Goal: Navigation & Orientation: Find specific page/section

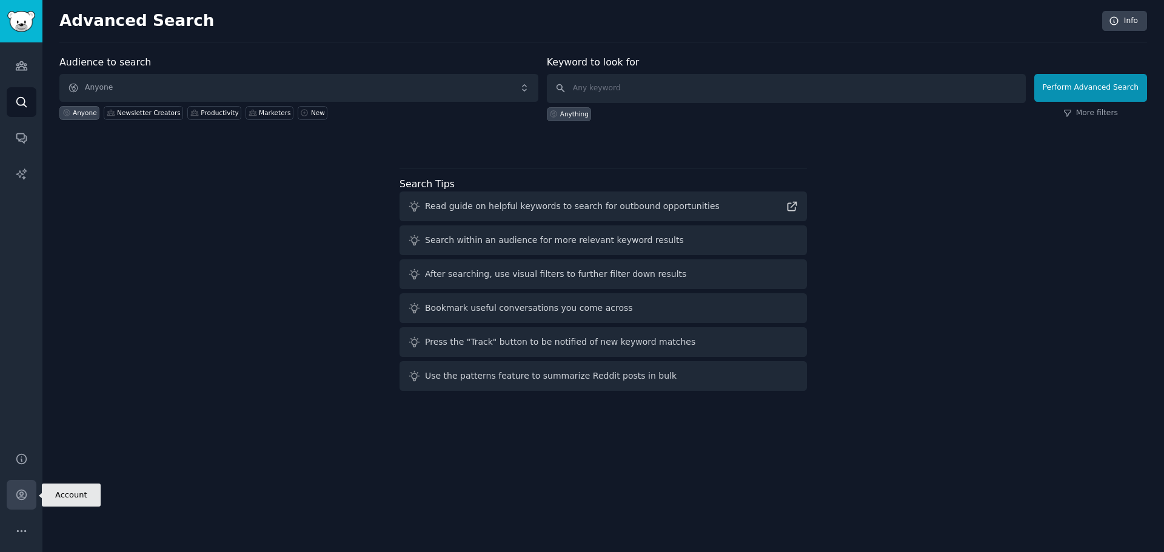
click at [27, 500] on icon "Sidebar" at bounding box center [21, 495] width 13 height 13
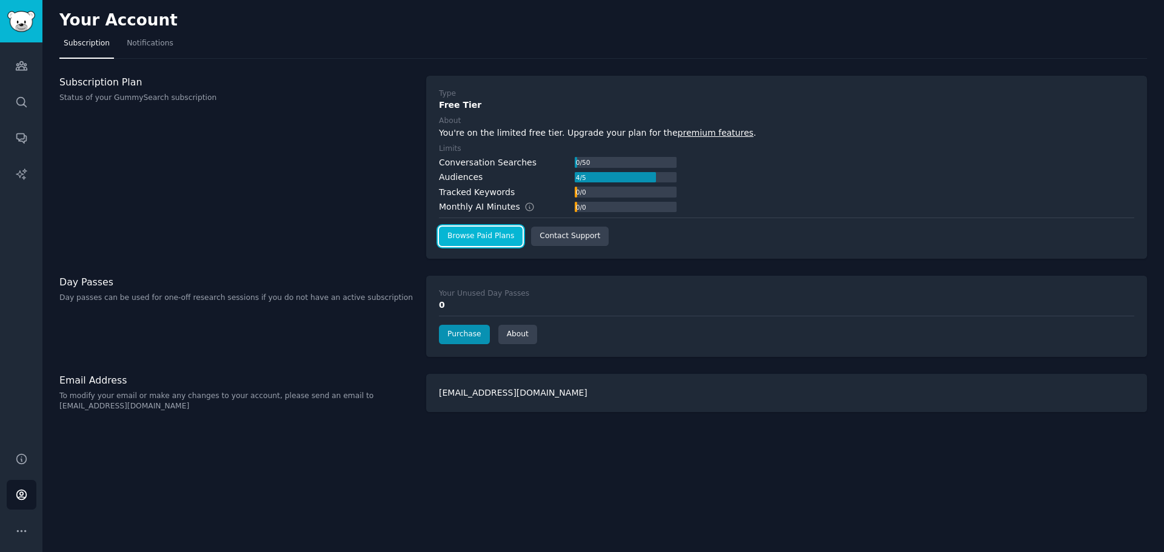
click at [471, 235] on link "Browse Paid Plans" at bounding box center [481, 236] width 84 height 19
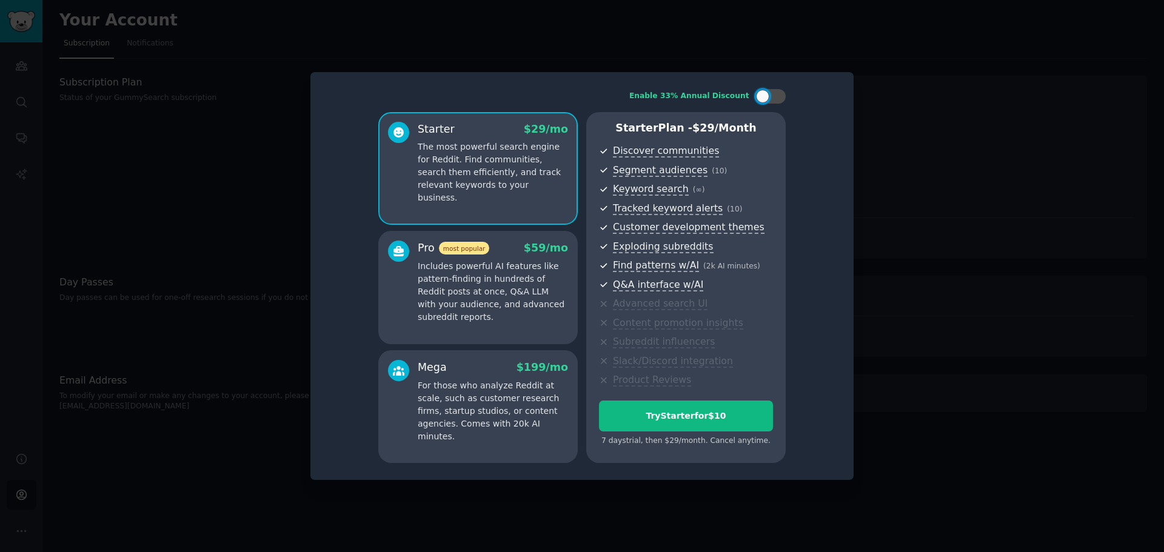
click at [874, 74] on div at bounding box center [582, 276] width 1164 height 552
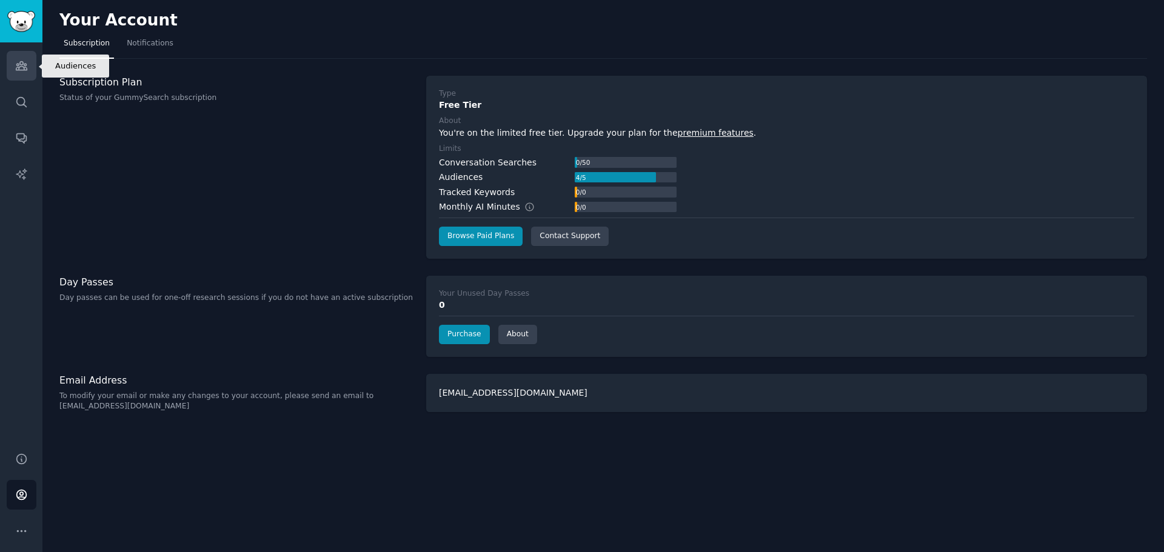
click at [24, 72] on icon "Sidebar" at bounding box center [21, 65] width 13 height 13
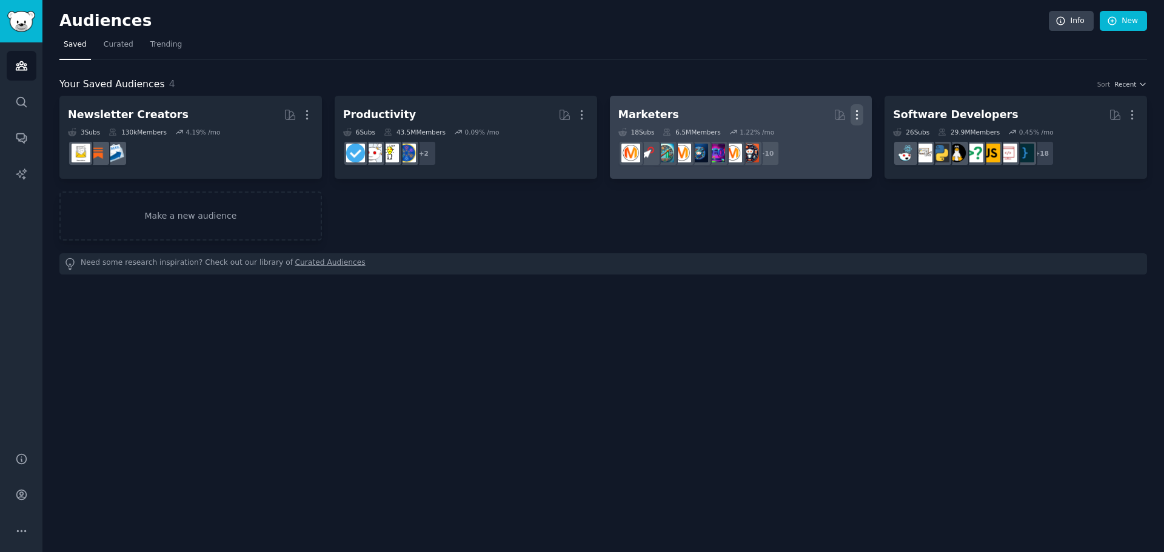
click at [854, 113] on icon "button" at bounding box center [857, 115] width 13 height 13
click at [825, 139] on p "Delete" at bounding box center [824, 140] width 28 height 13
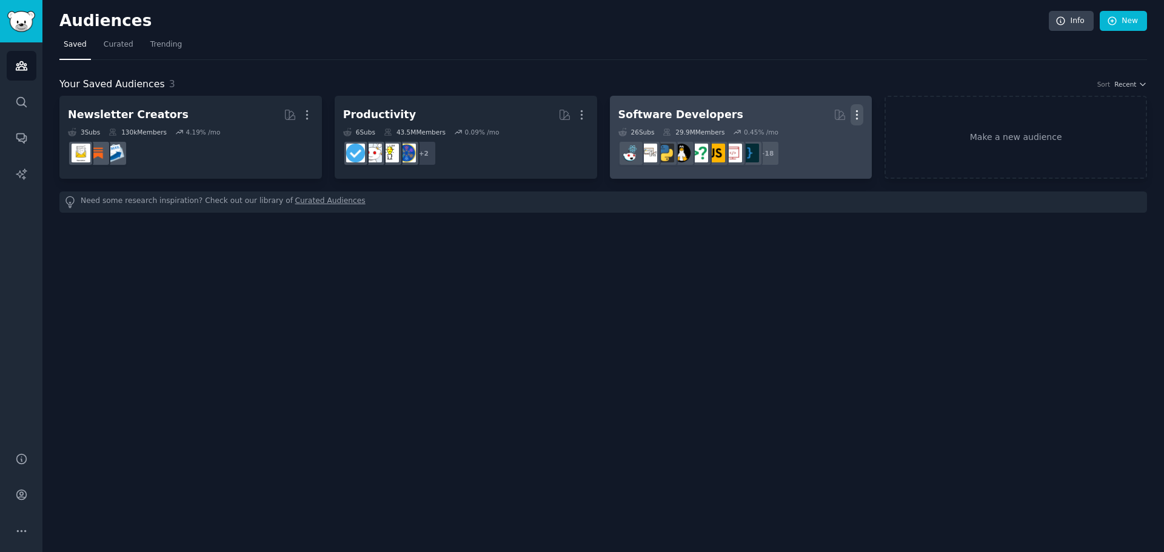
click at [857, 111] on icon "button" at bounding box center [857, 115] width 1 height 8
click at [822, 138] on p "Delete" at bounding box center [824, 140] width 28 height 13
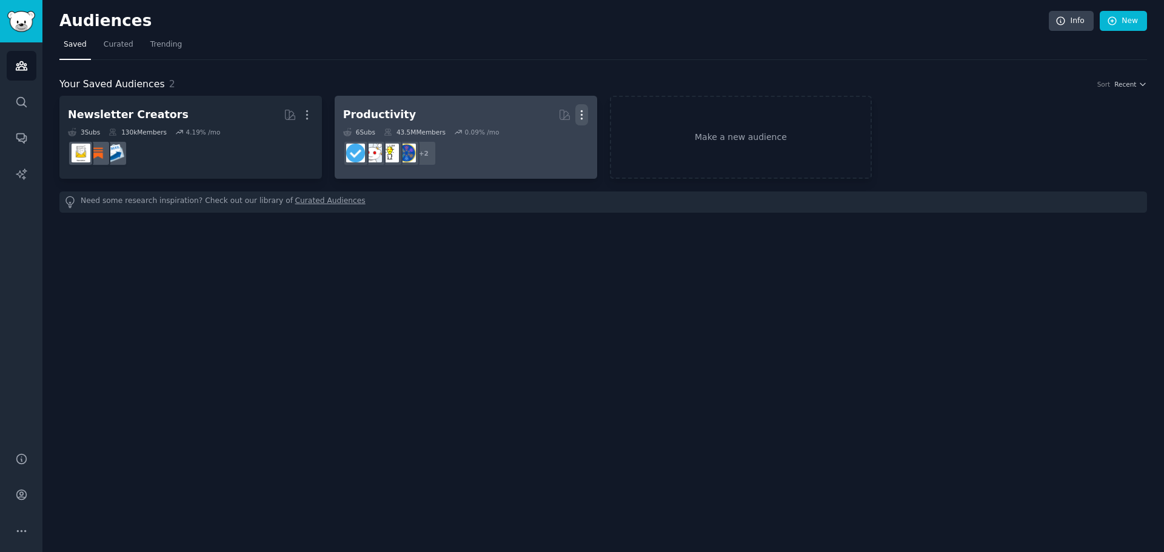
click at [580, 115] on icon "button" at bounding box center [581, 115] width 13 height 13
click at [558, 142] on p "Delete" at bounding box center [549, 140] width 28 height 13
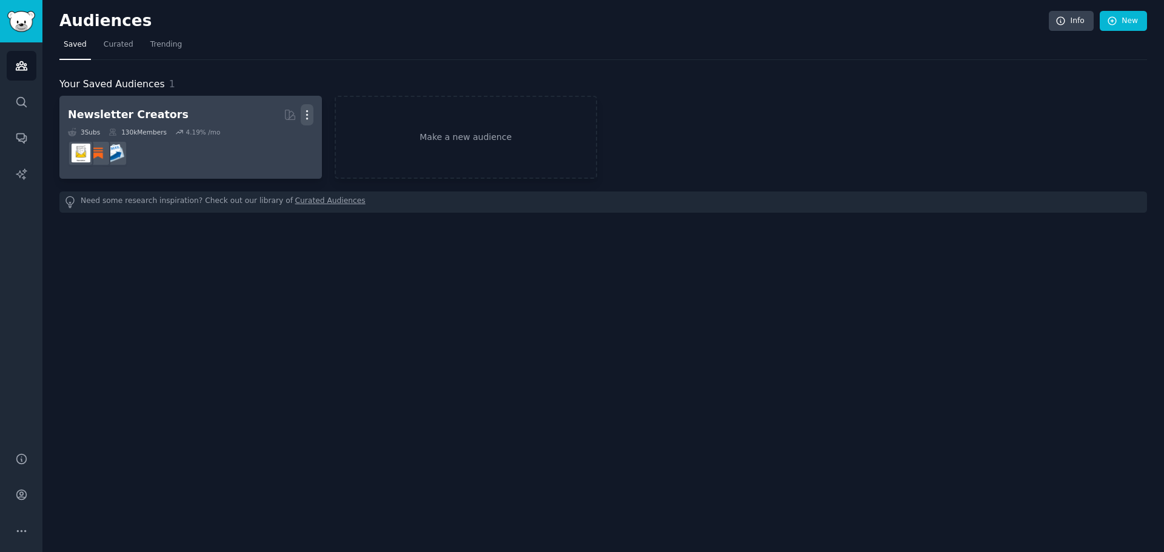
click at [309, 112] on icon "button" at bounding box center [307, 115] width 13 height 13
click at [267, 139] on p "Delete" at bounding box center [274, 140] width 28 height 13
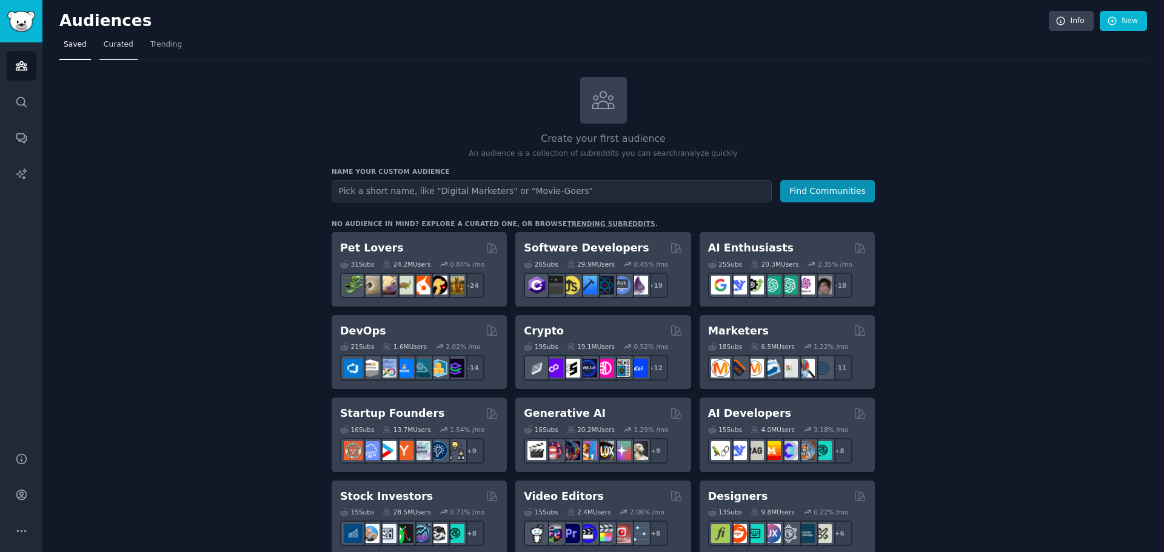
click at [113, 47] on span "Curated" at bounding box center [119, 44] width 30 height 11
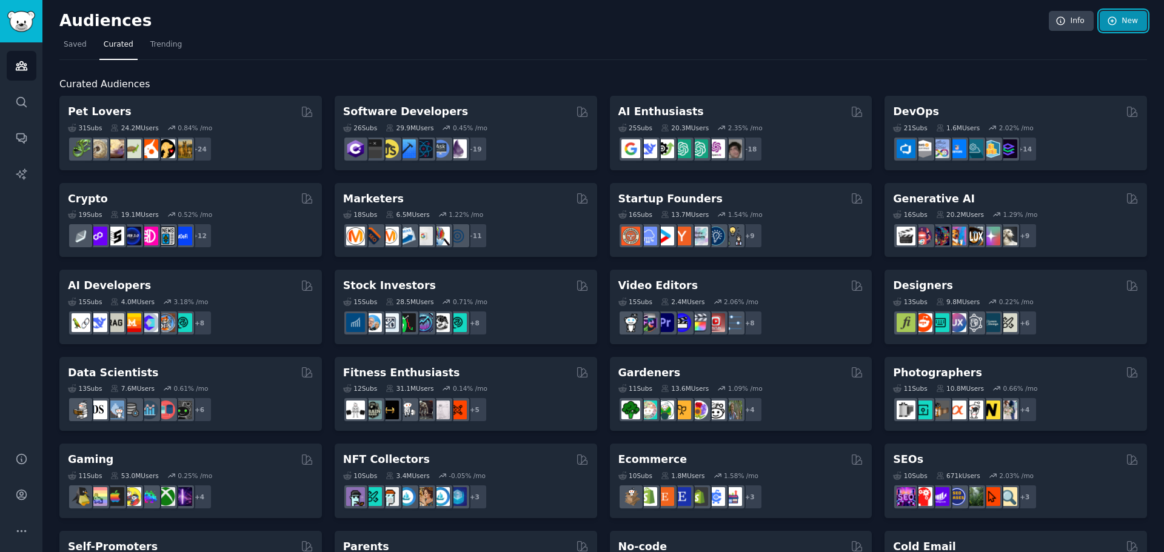
click at [1109, 20] on icon at bounding box center [1112, 21] width 11 height 11
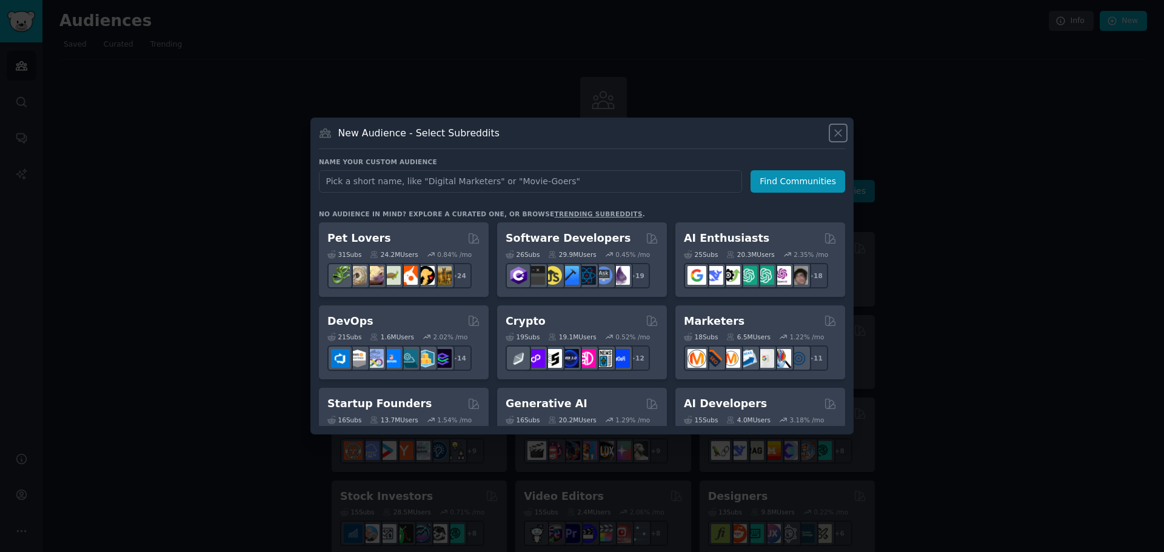
click at [837, 133] on icon at bounding box center [838, 133] width 13 height 13
